Goal: Navigation & Orientation: Find specific page/section

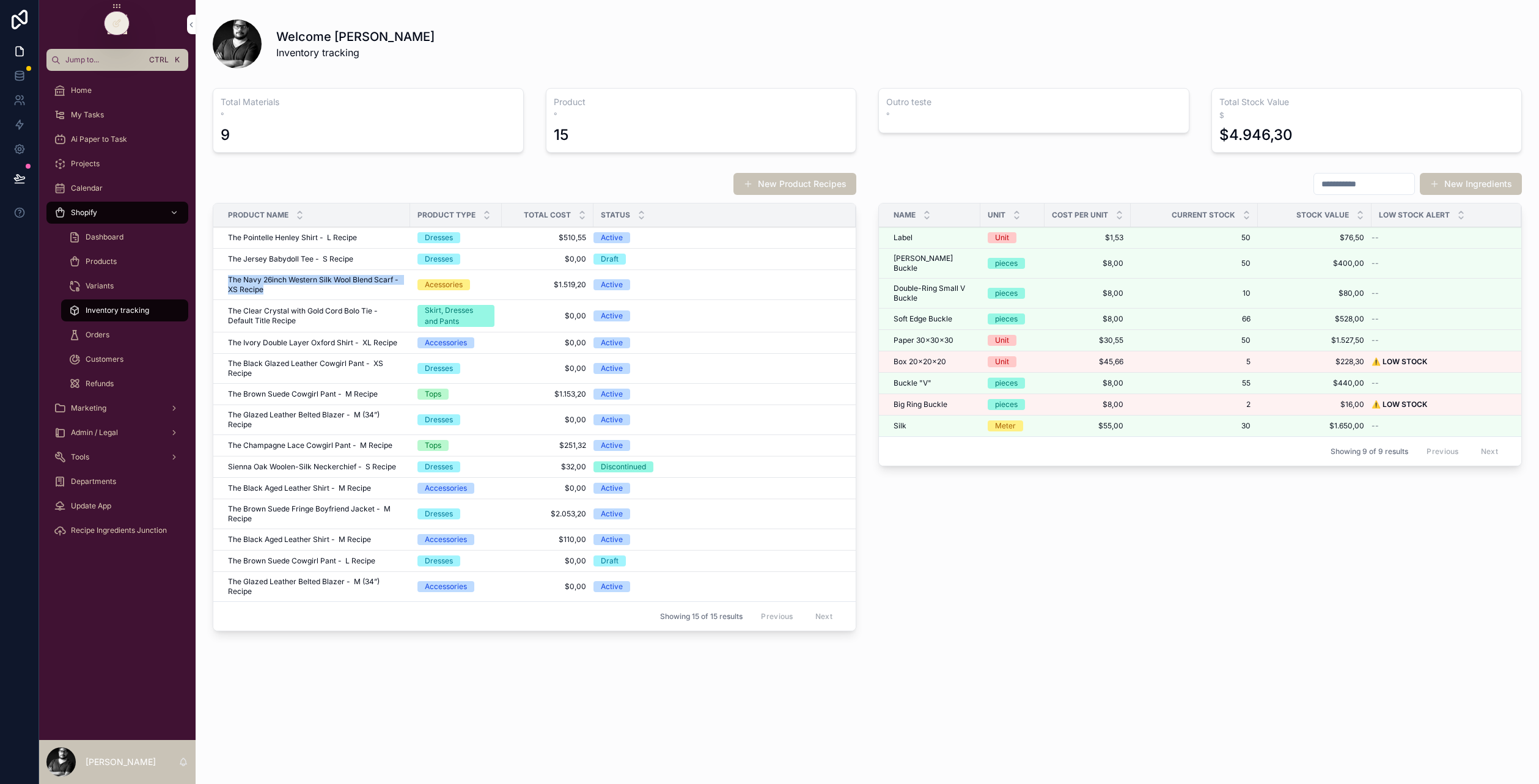
drag, startPoint x: 299, startPoint y: 290, endPoint x: 227, endPoint y: 280, distance: 72.7
copy span "The Navy 26inch Western Silk Wool Blend Scarf - XS Recipe"
drag, startPoint x: 320, startPoint y: 233, endPoint x: 226, endPoint y: 235, distance: 94.0
copy span "The Pointelle Henley Shirt"
drag, startPoint x: 313, startPoint y: 258, endPoint x: 227, endPoint y: 258, distance: 86.0
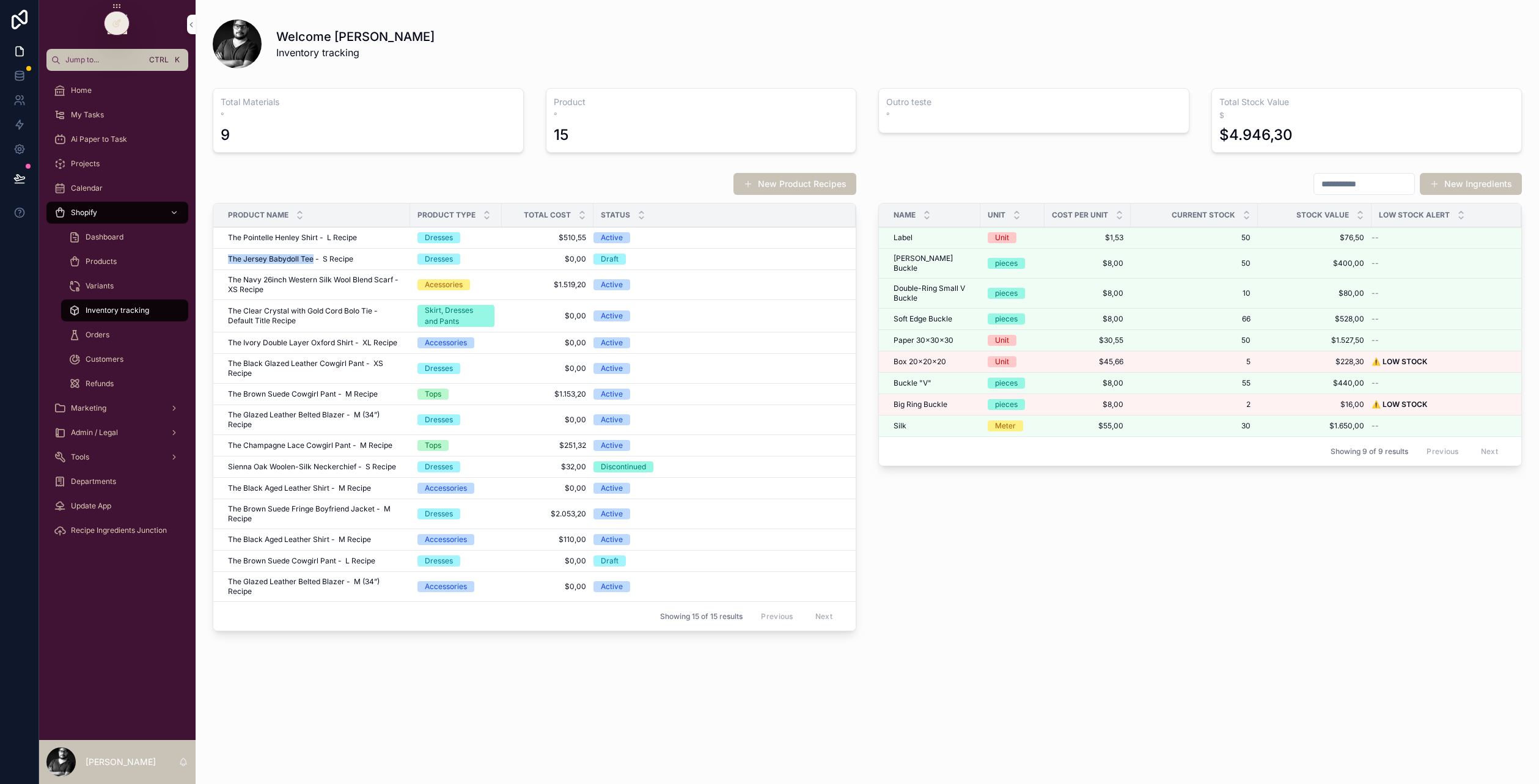
copy span "The Jersey Babydoll Tee"
click at [99, 329] on div "Orders" at bounding box center [125, 335] width 112 height 20
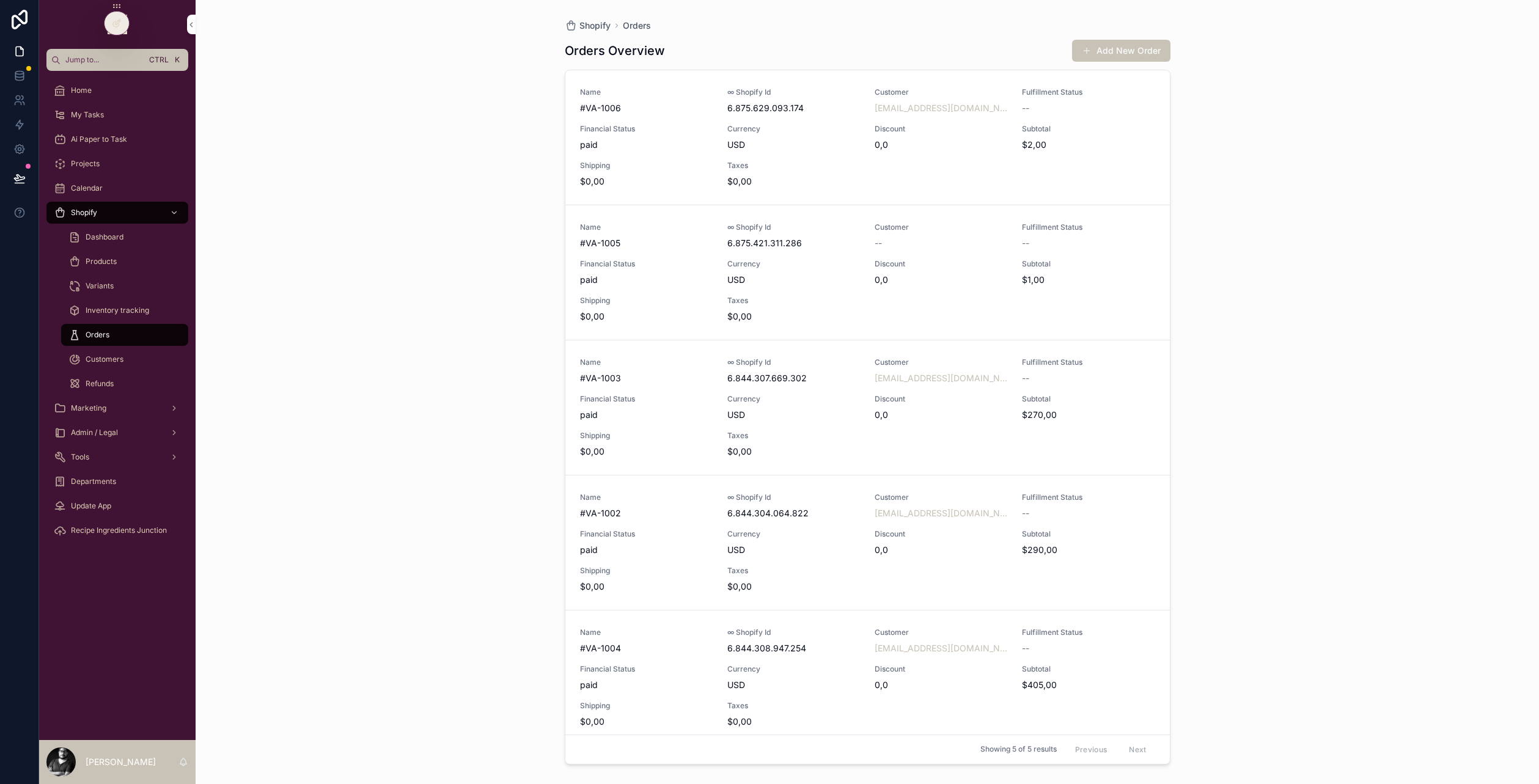
click at [93, 260] on span "Products" at bounding box center [101, 261] width 31 height 10
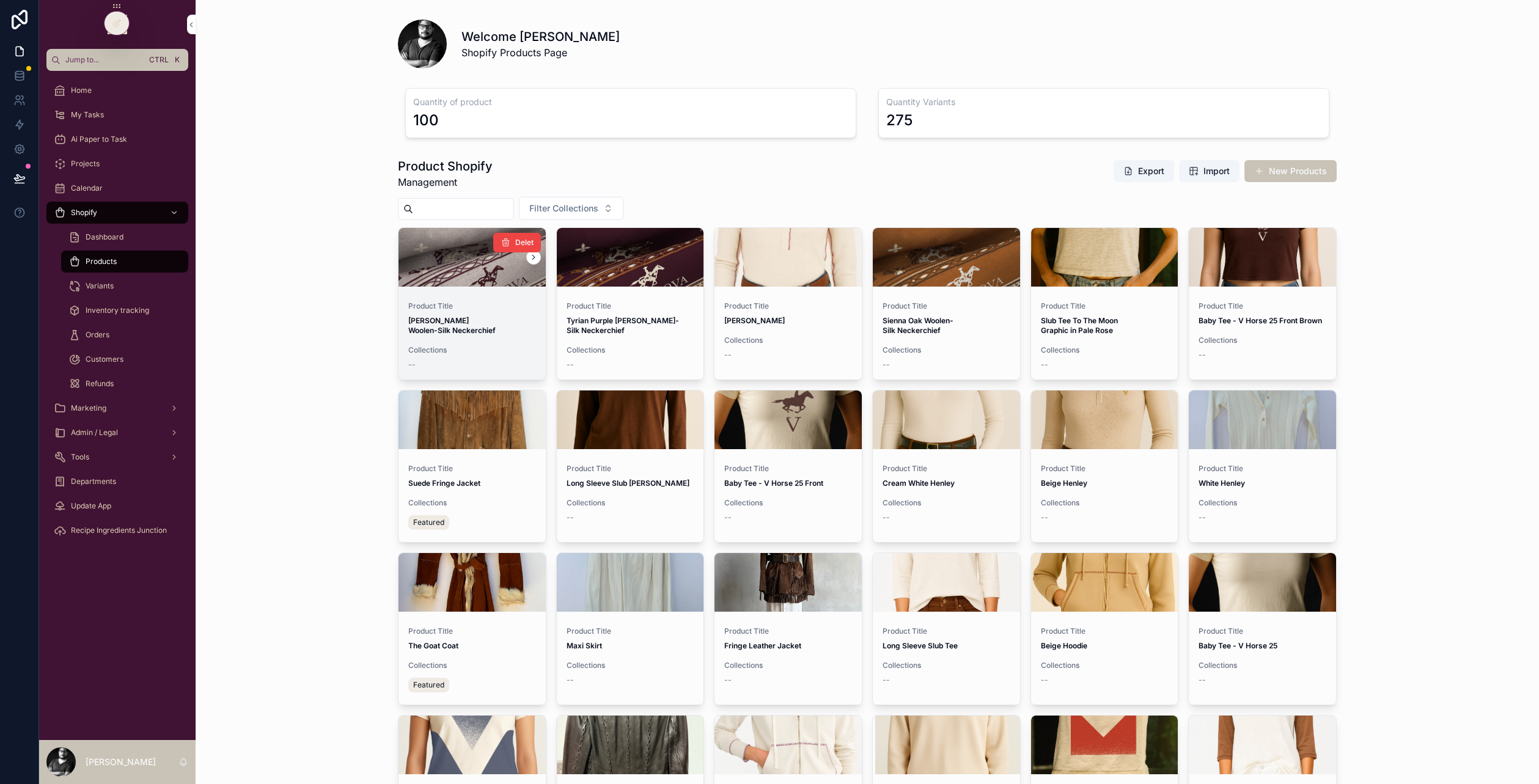
click at [499, 259] on div "scrollable content" at bounding box center [472, 257] width 147 height 15
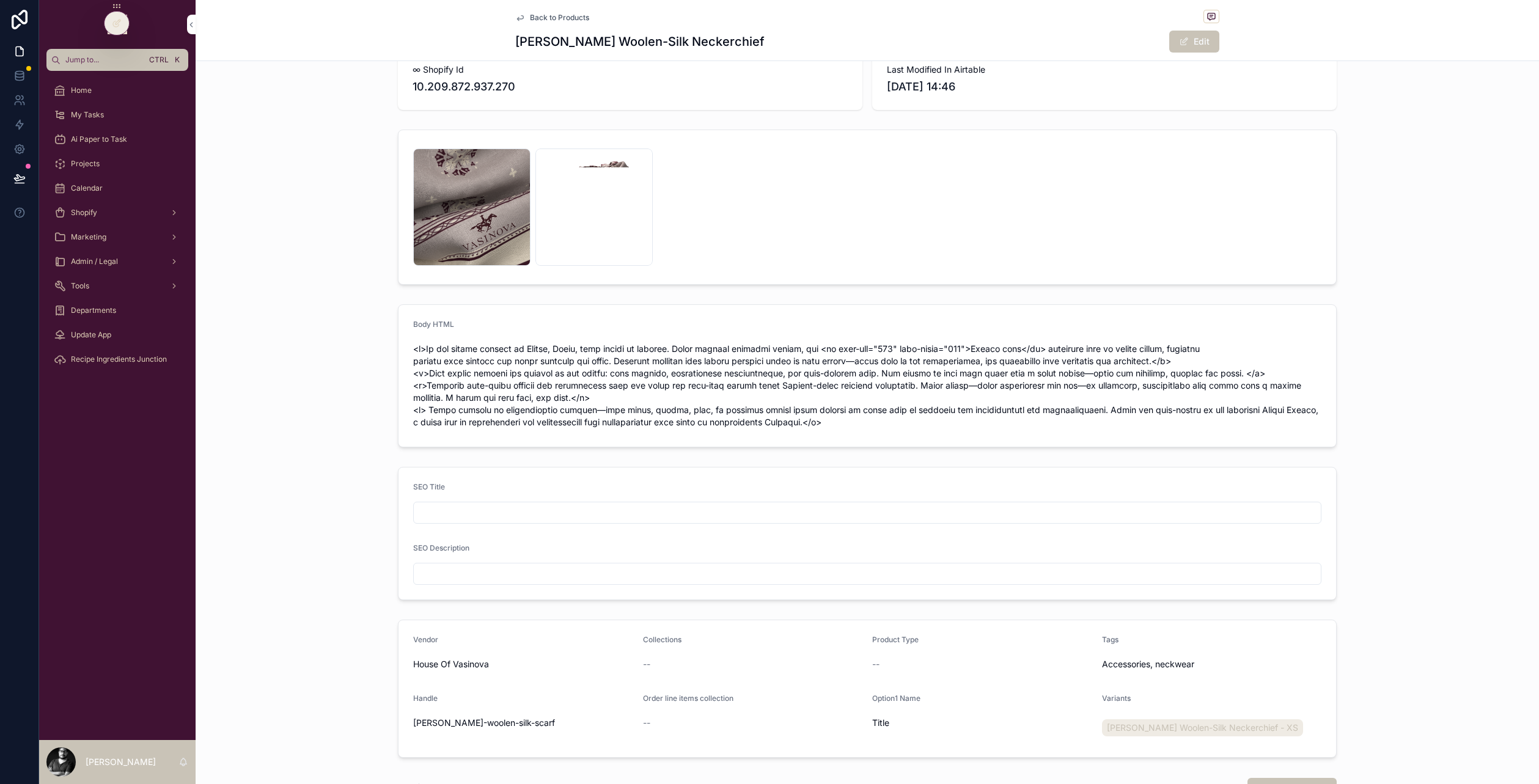
scroll to position [21, 0]
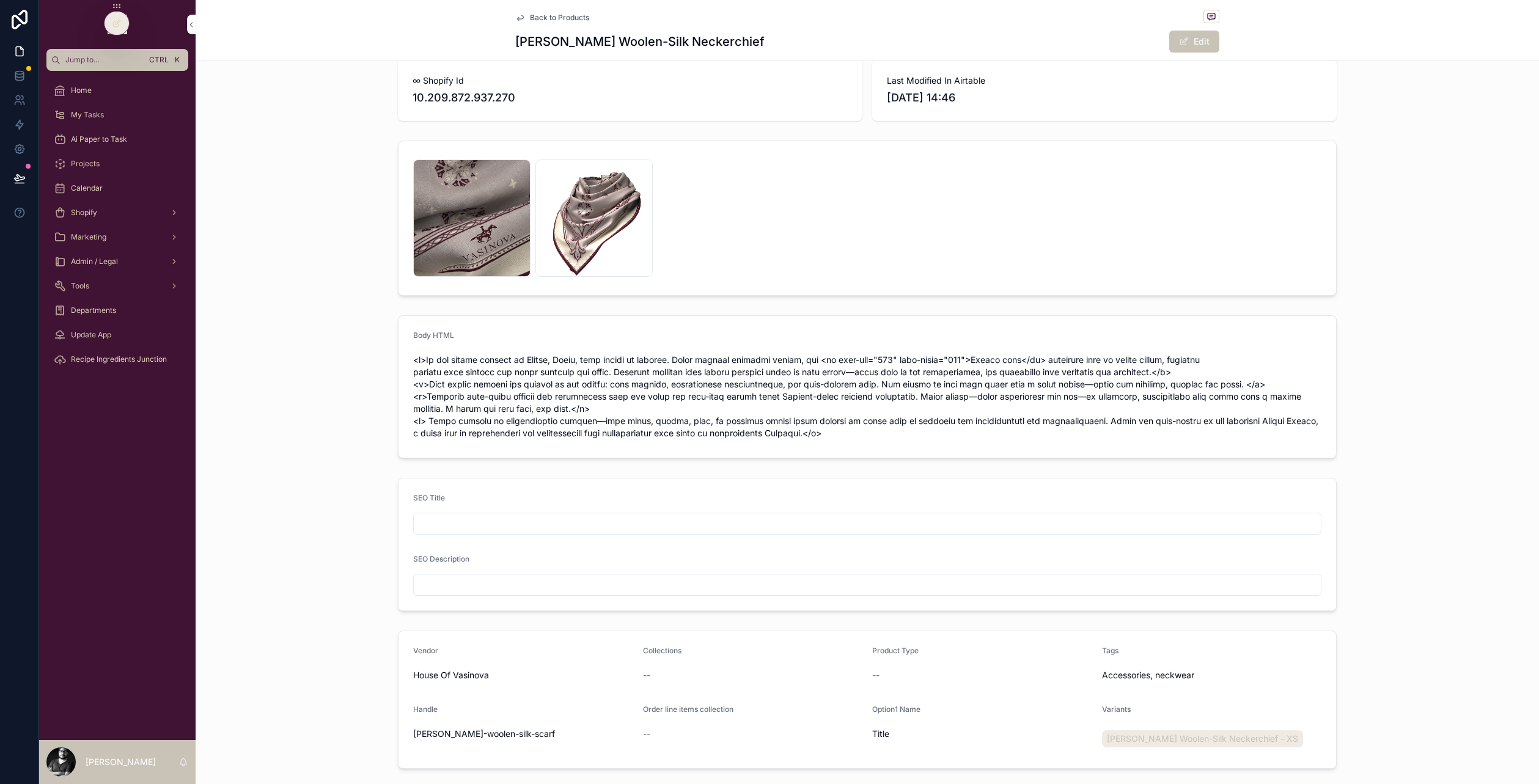
click at [530, 19] on span "Back to Products" at bounding box center [559, 18] width 59 height 10
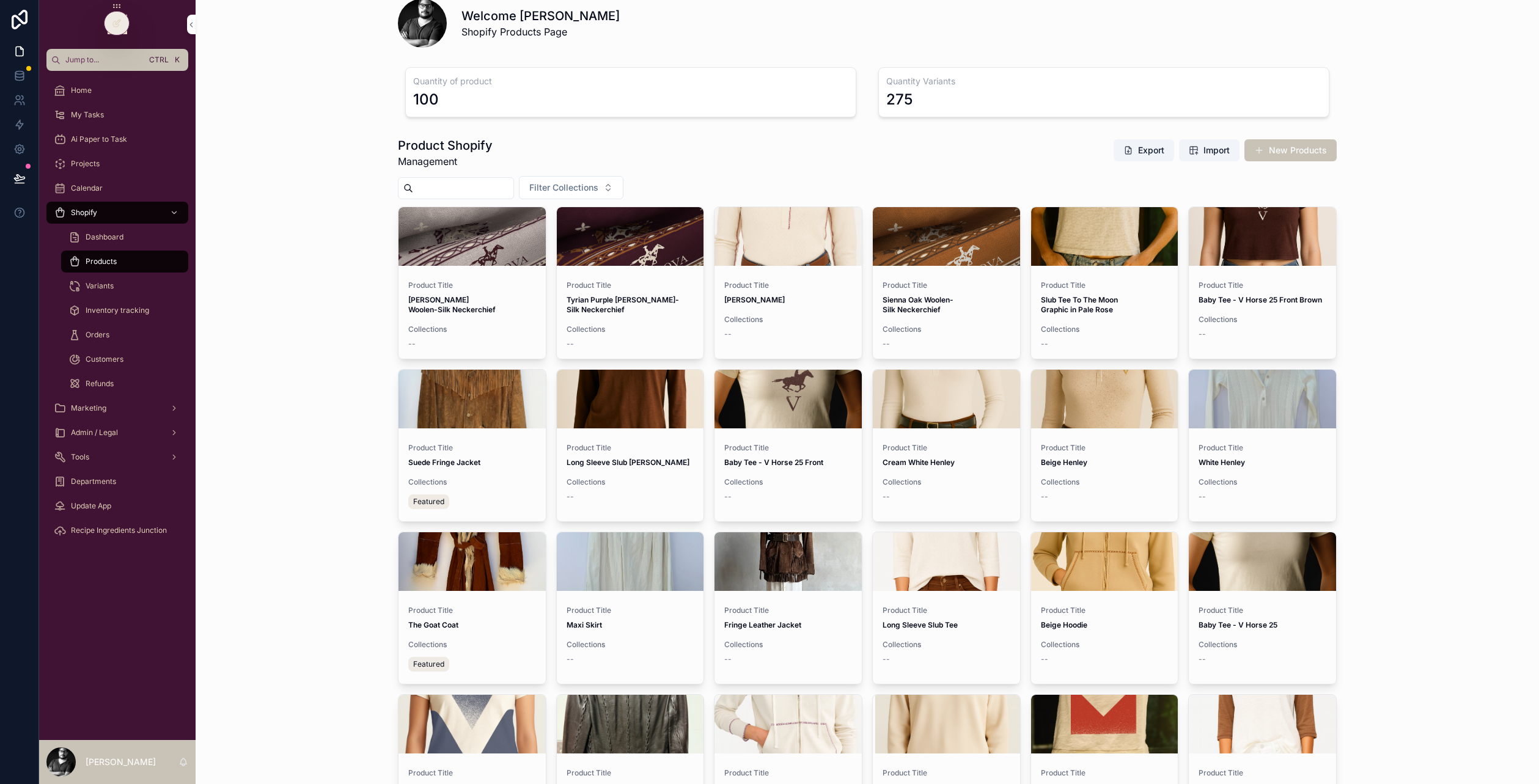
click at [116, 333] on div "Orders" at bounding box center [125, 335] width 112 height 20
